Goal: Information Seeking & Learning: Learn about a topic

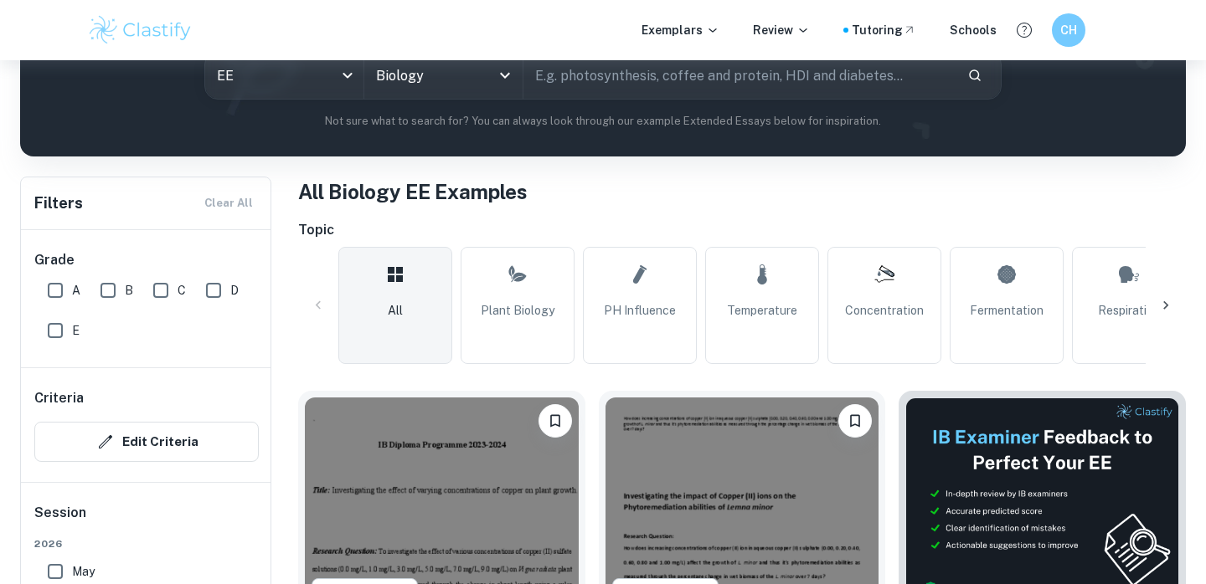
scroll to position [100, 0]
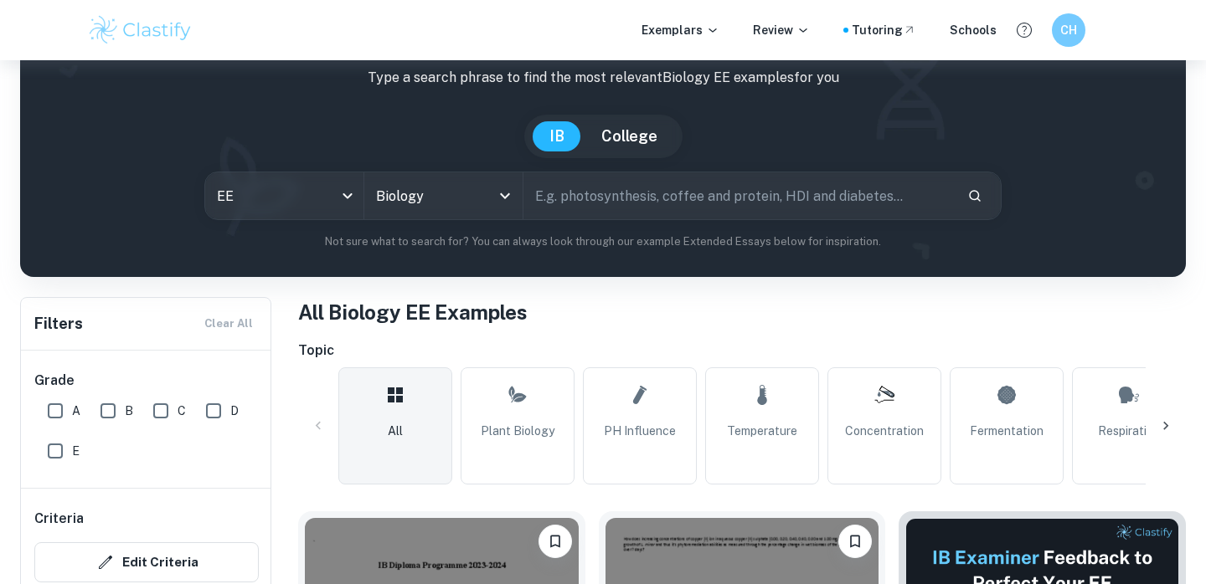
click at [609, 199] on input "text" at bounding box center [738, 195] width 430 height 47
type input "m"
type input "mamoths"
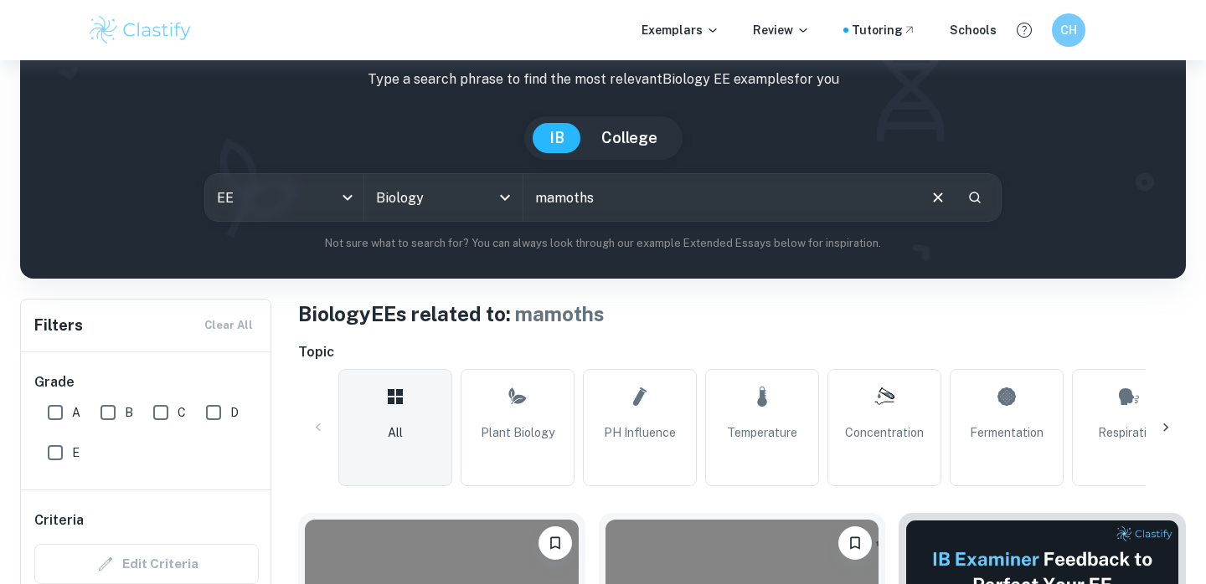
scroll to position [42, 0]
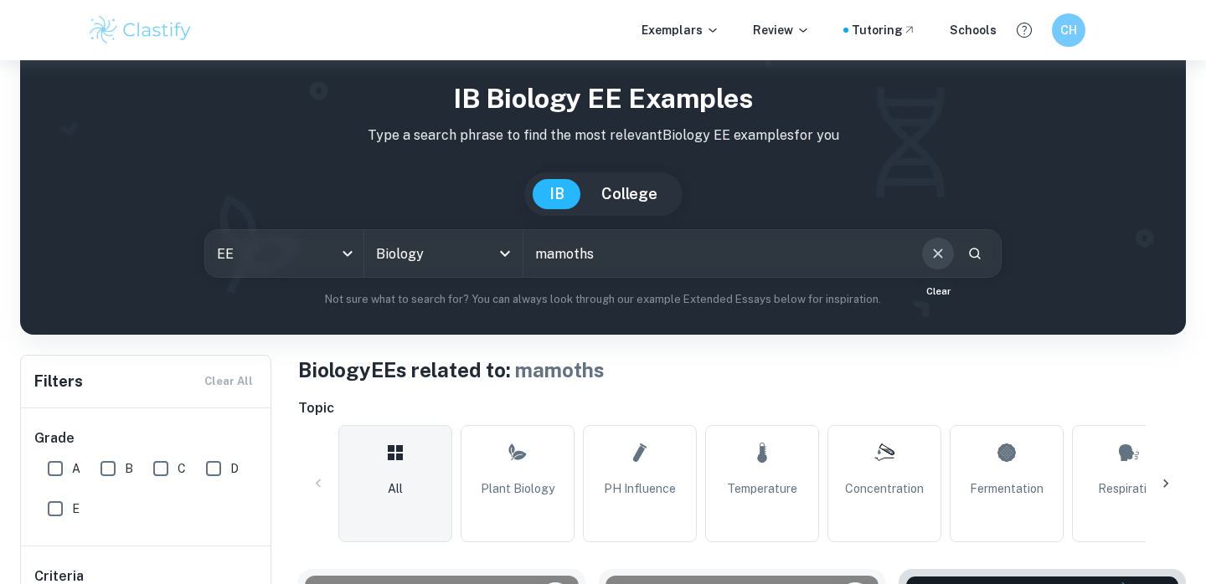
click at [938, 258] on icon "Clear" at bounding box center [938, 253] width 18 height 18
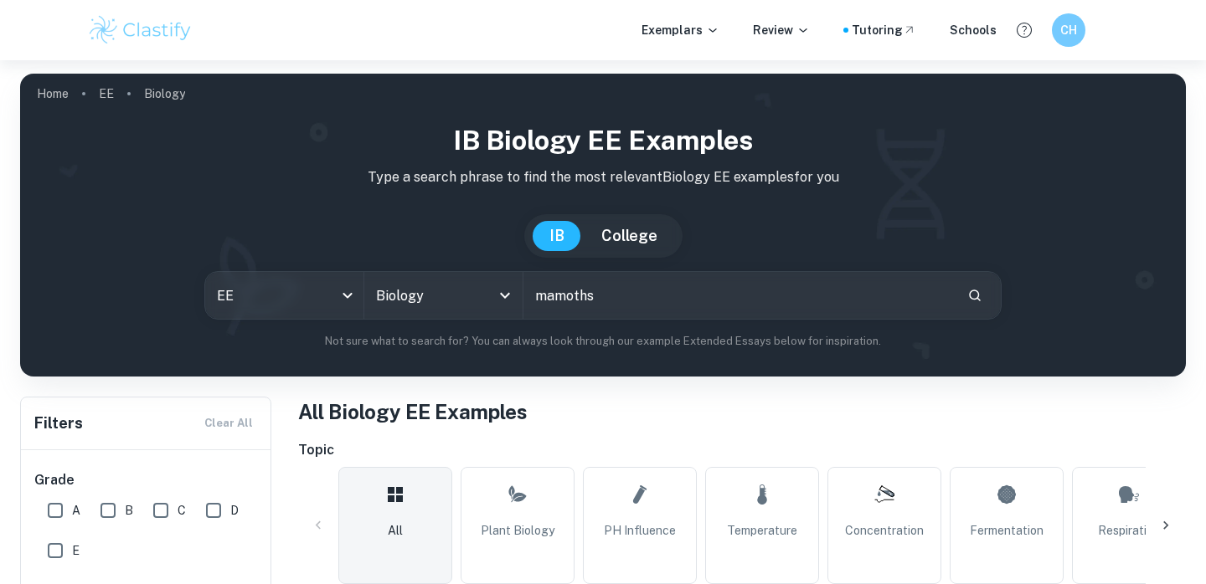
click at [794, 294] on input "mamoths" at bounding box center [738, 295] width 430 height 47
type input "population bottlenecks"
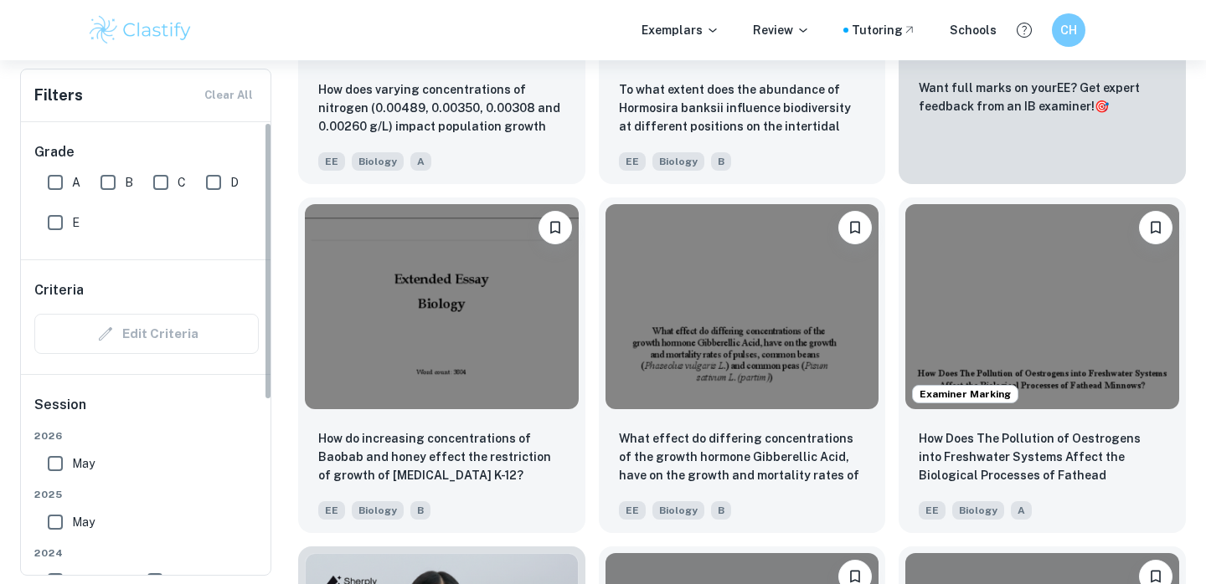
scroll to position [750, 0]
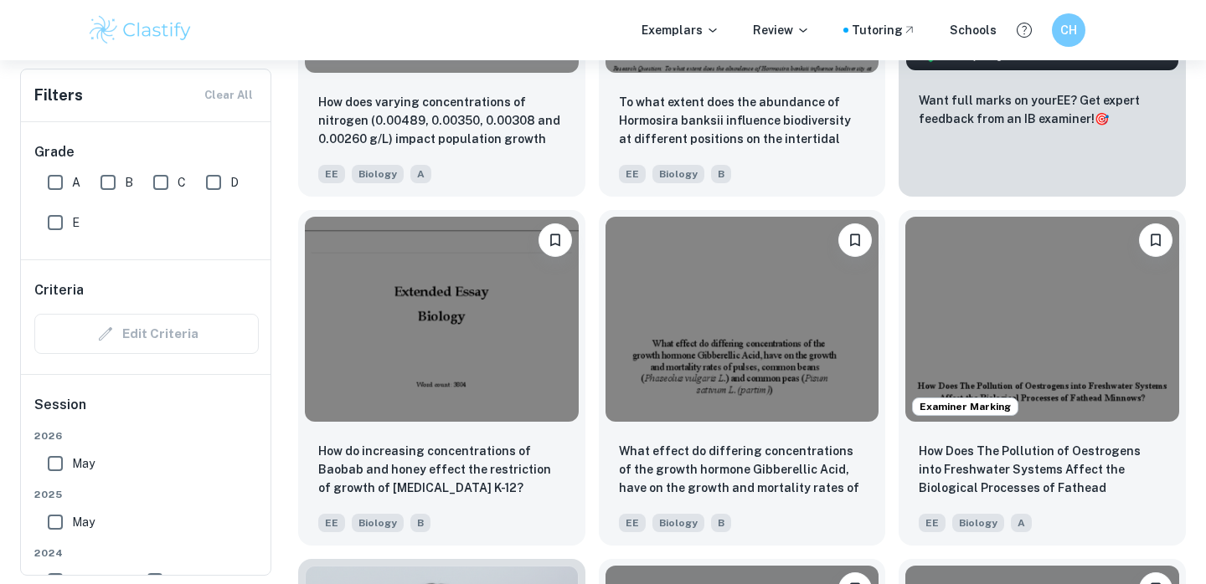
click at [55, 180] on input "A" at bounding box center [55, 182] width 33 height 33
checkbox input "true"
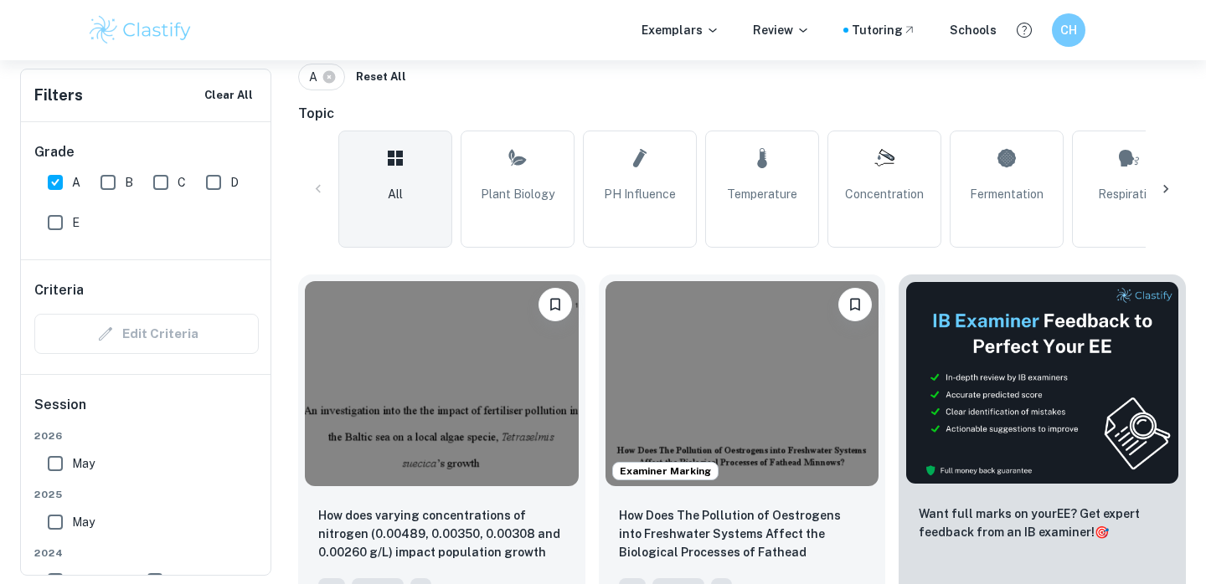
scroll to position [0, 0]
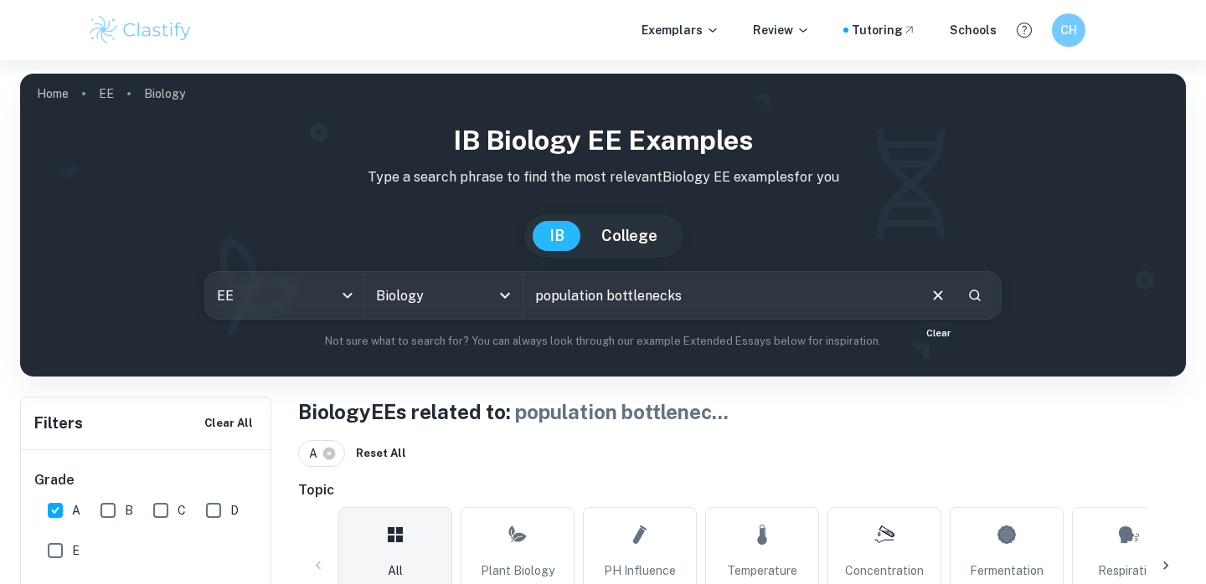
click at [931, 302] on icon "Clear" at bounding box center [938, 295] width 18 height 18
click at [889, 298] on input "population bottlenecks" at bounding box center [738, 295] width 430 height 47
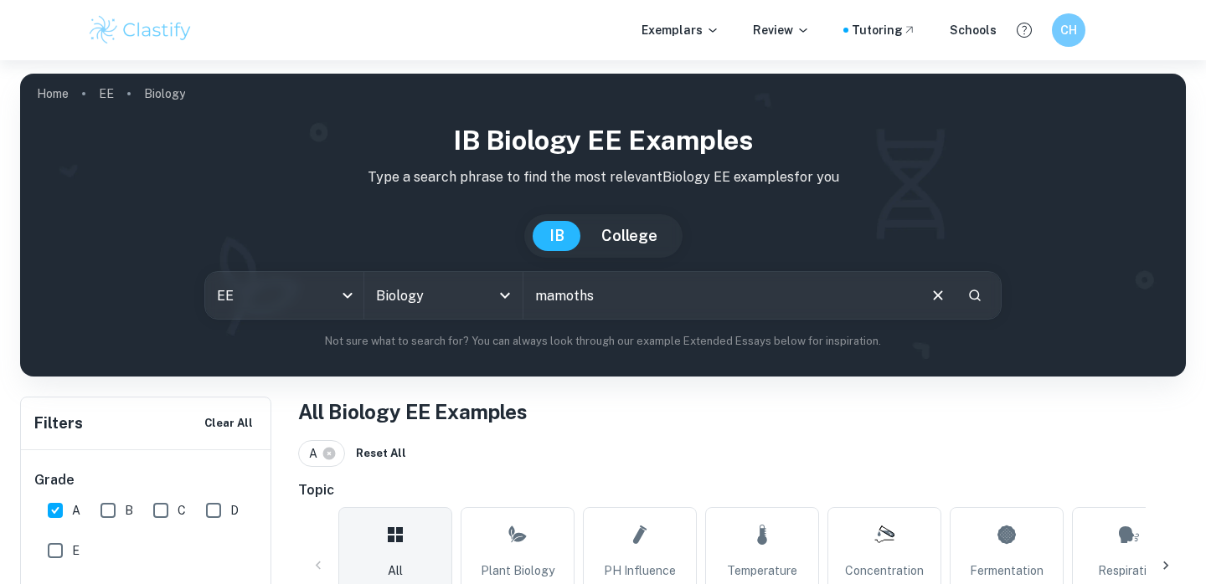
type input "mamoths"
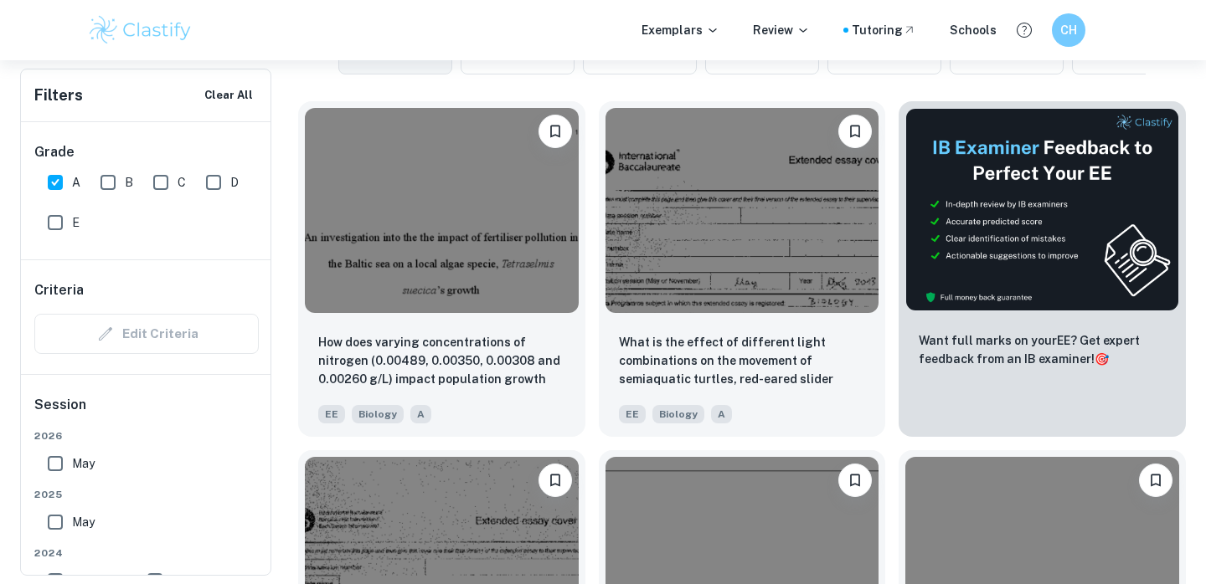
scroll to position [552, 0]
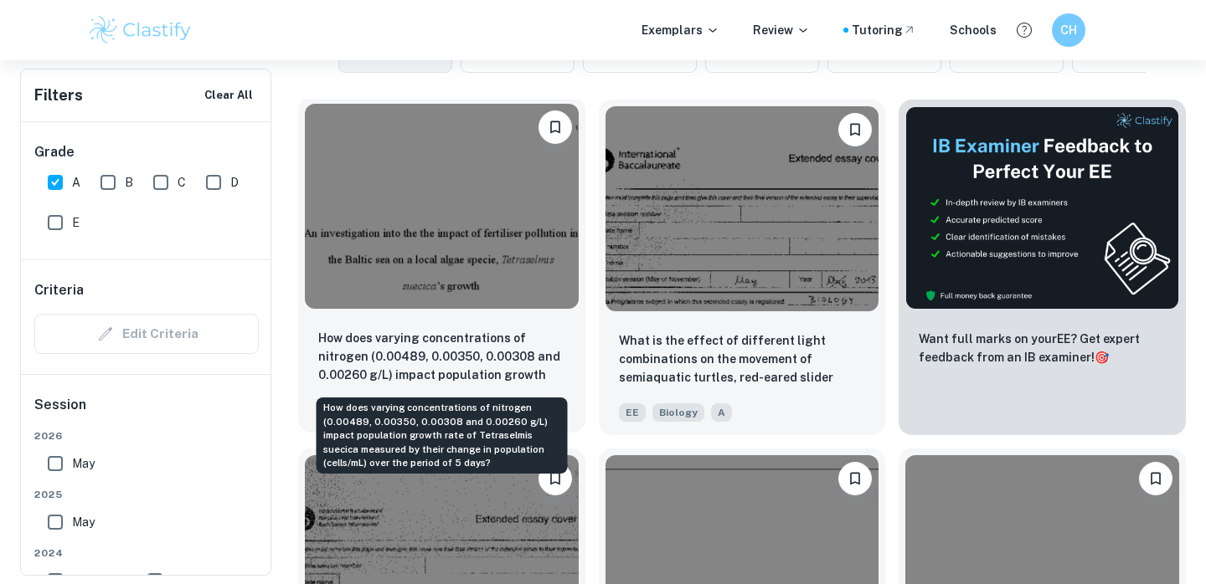
click at [524, 357] on p "How does varying concentrations of nitrogen (0.00489, 0.00350, 0.00308 and 0.00…" at bounding box center [441, 357] width 247 height 57
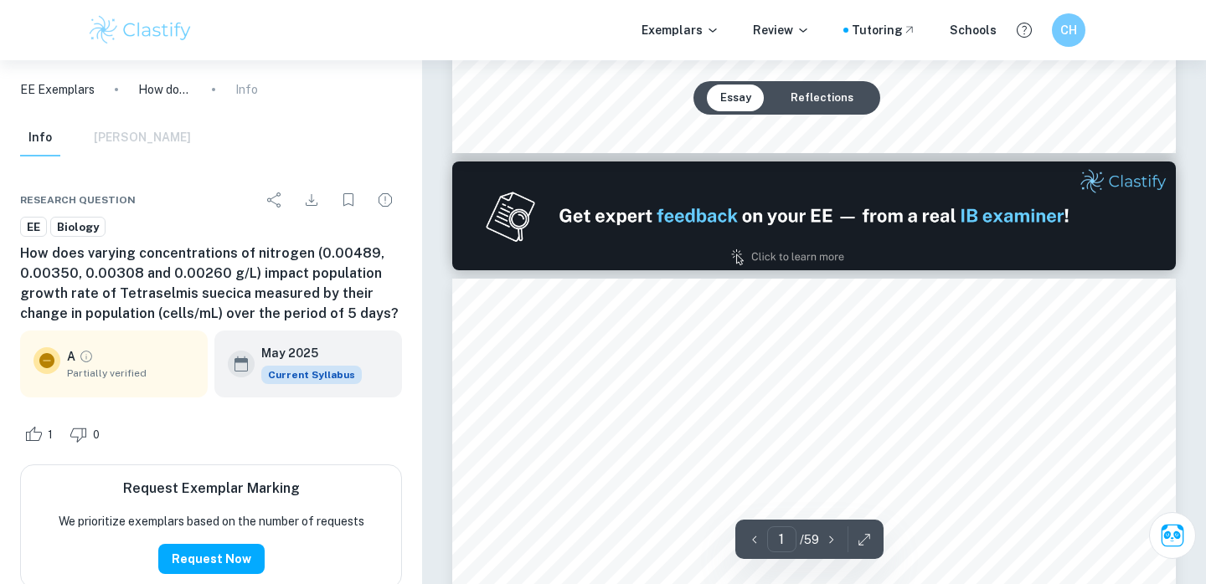
type input "2"
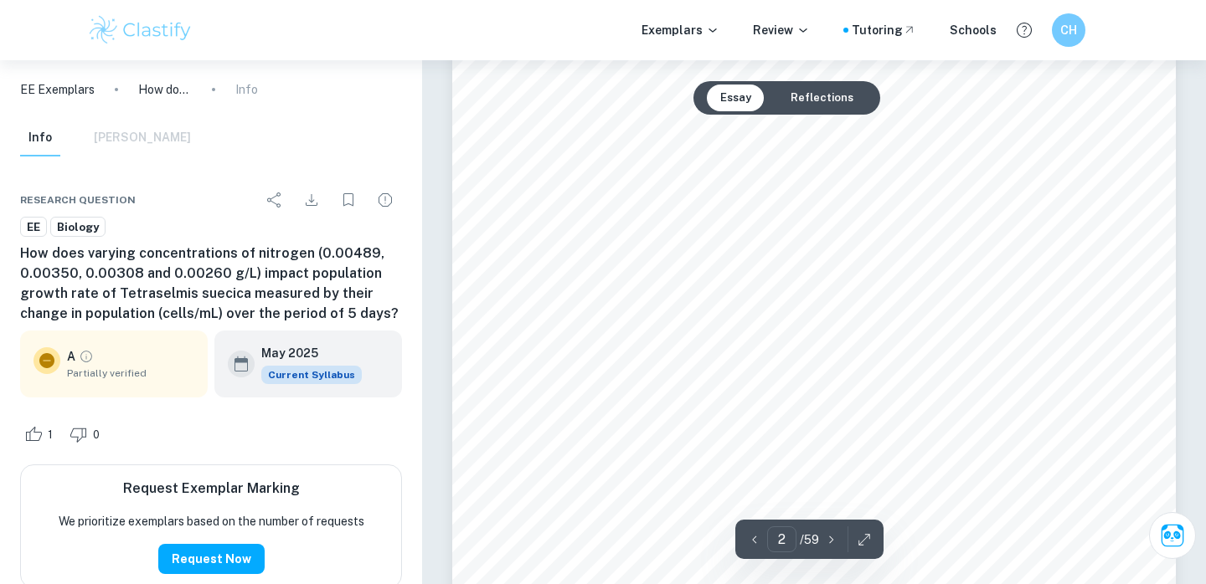
scroll to position [1254, 0]
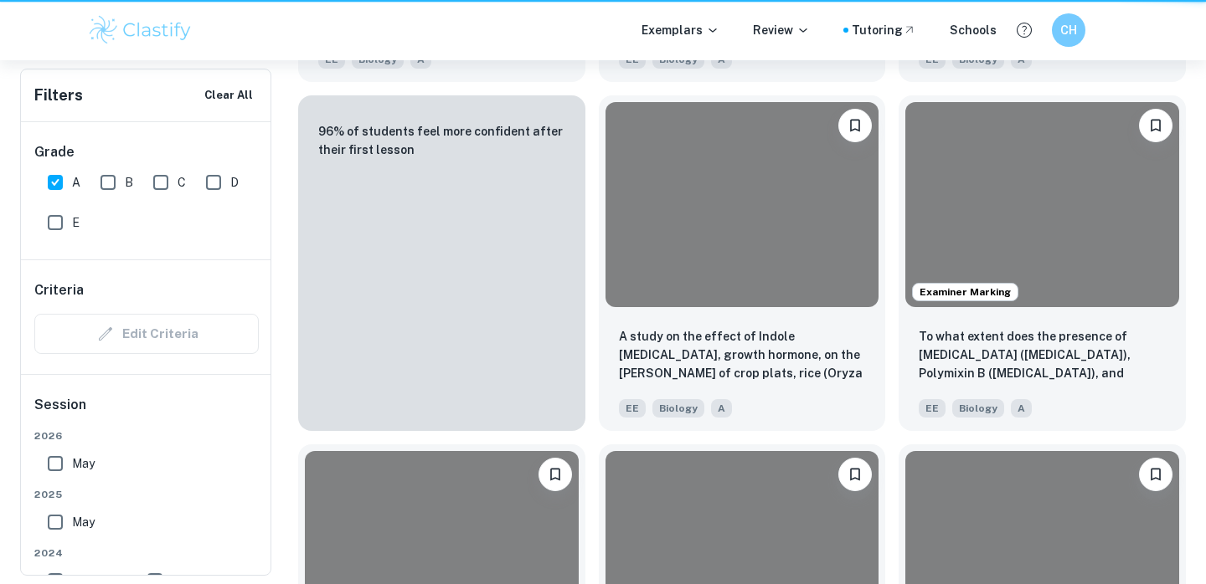
scroll to position [552, 0]
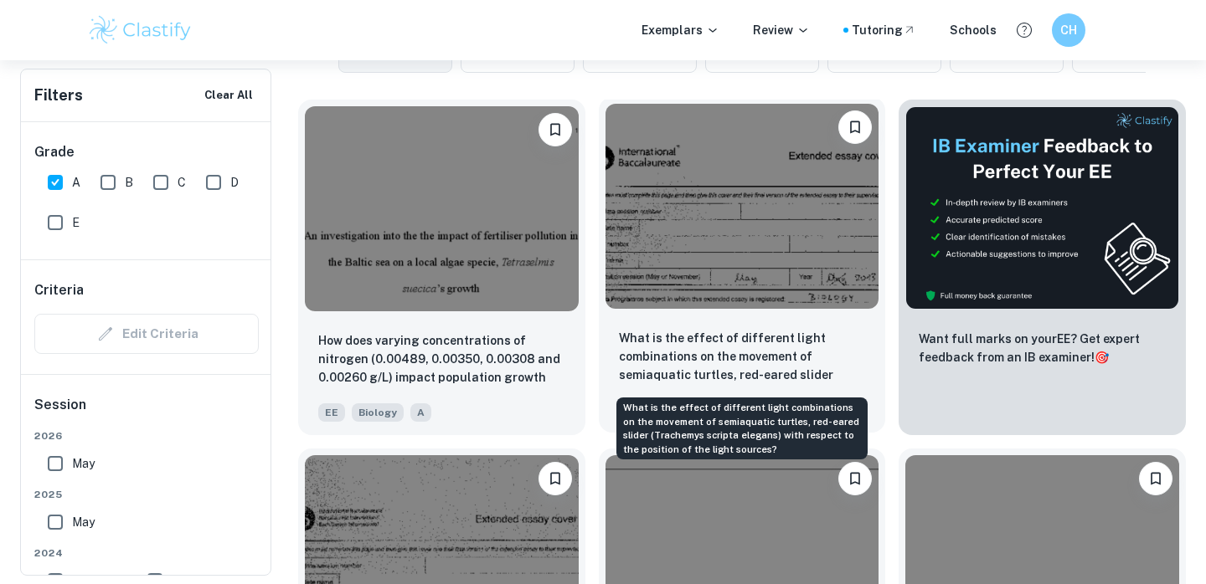
click at [661, 329] on p "What is the effect of different light combinations on the movement of semiaquat…" at bounding box center [742, 357] width 247 height 57
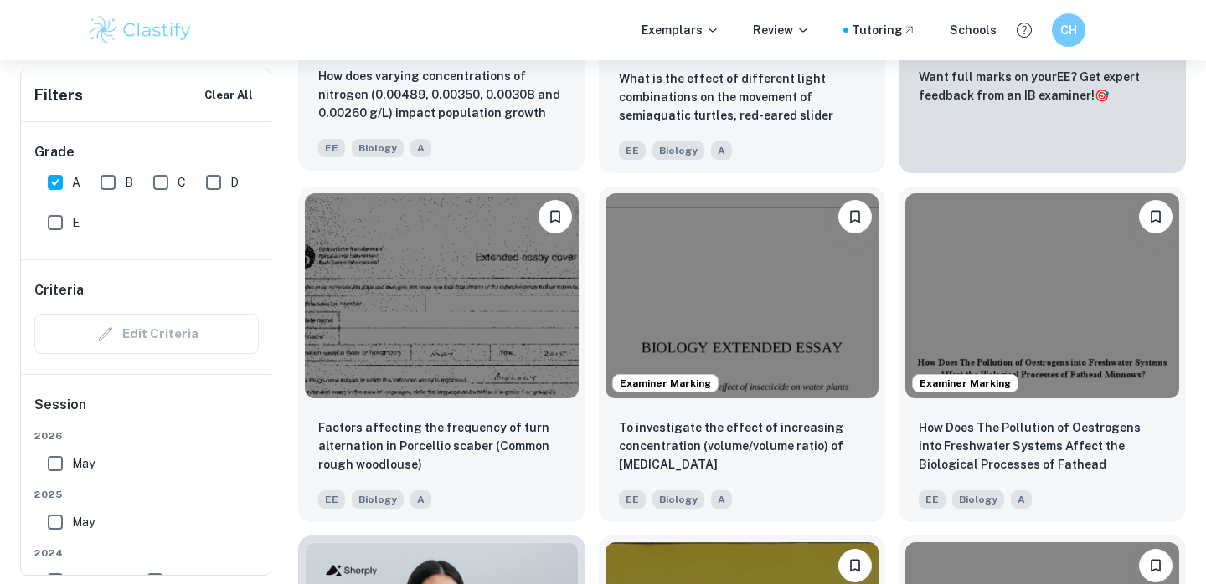
scroll to position [892, 0]
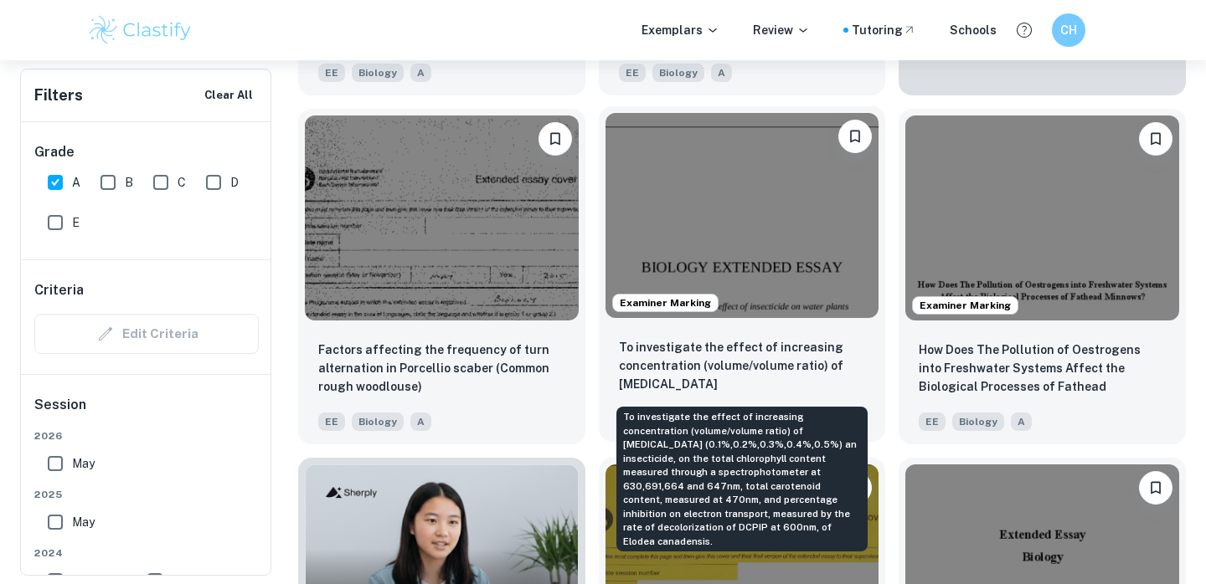
click at [681, 360] on p "To investigate the effect of increasing concentration (volume/volume ratio) of …" at bounding box center [742, 366] width 247 height 57
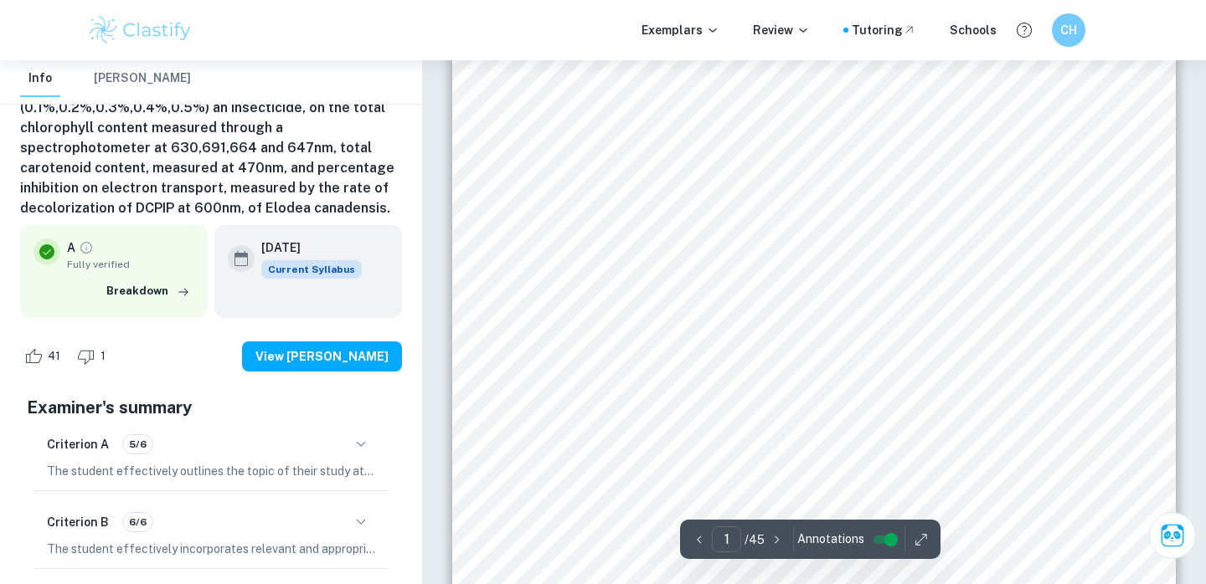
scroll to position [290, 0]
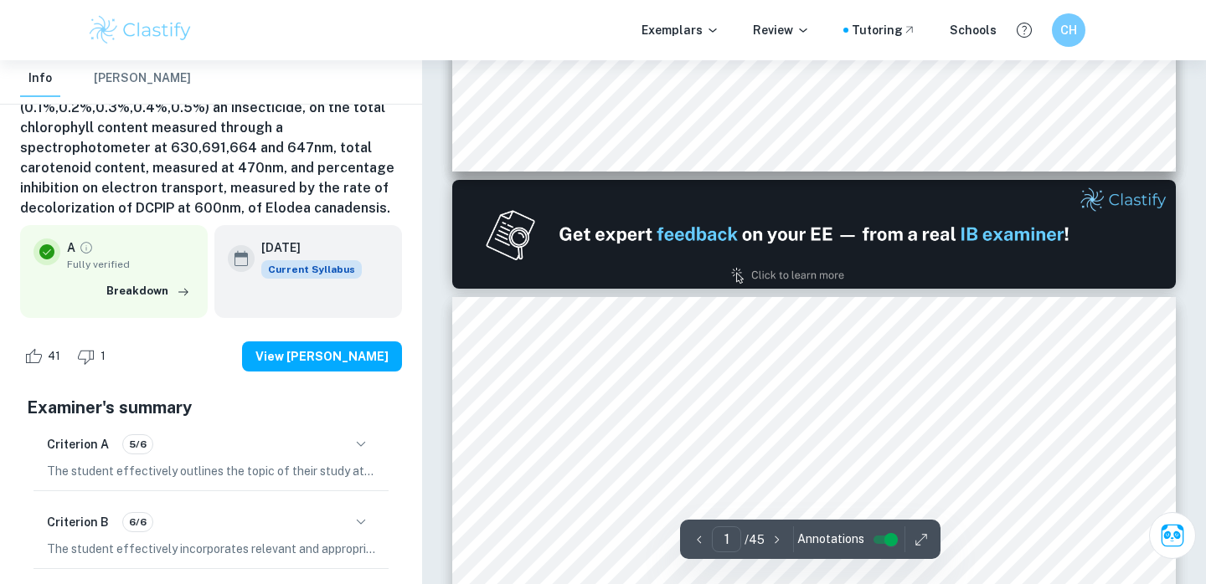
type input "2"
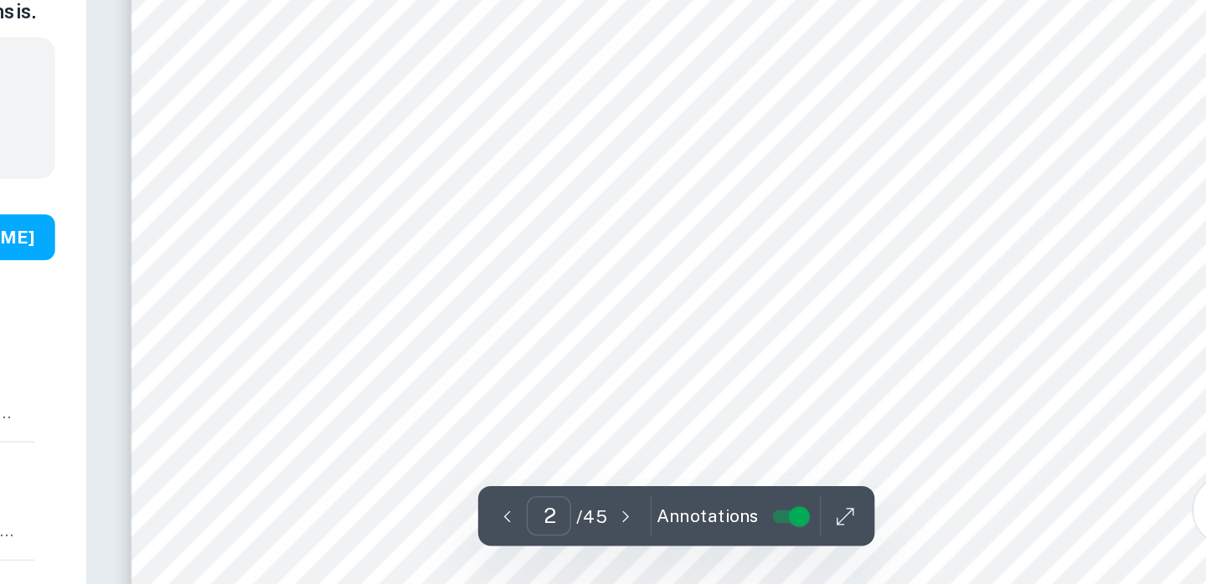
scroll to position [1390, 0]
